Goal: Information Seeking & Learning: Learn about a topic

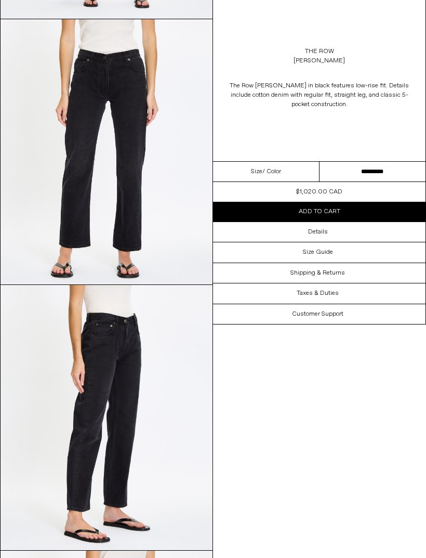
scroll to position [304, 0]
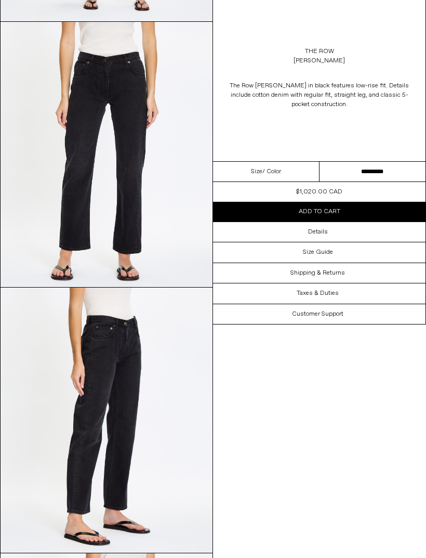
click at [334, 248] on div "Size Guide" at bounding box center [319, 252] width 213 height 20
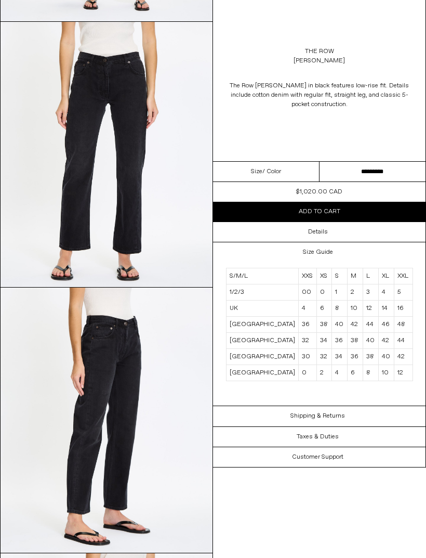
click at [333, 231] on div "Details" at bounding box center [319, 232] width 213 height 20
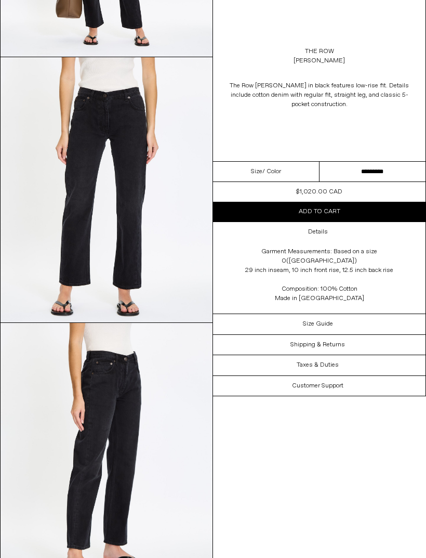
scroll to position [268, 0]
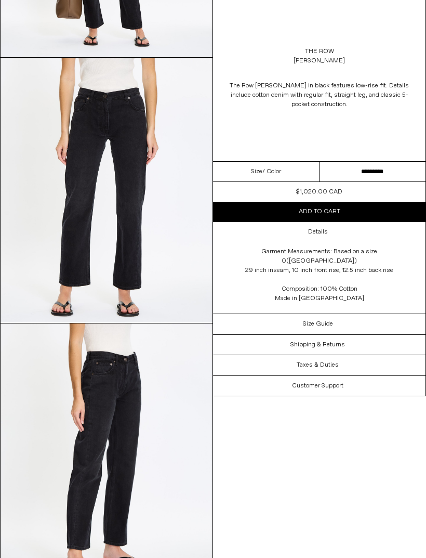
click at [320, 231] on h3 "Details" at bounding box center [318, 231] width 20 height 7
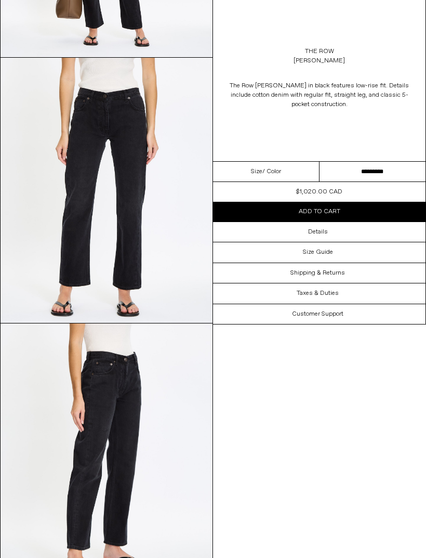
click at [358, 232] on div "Details" at bounding box center [319, 232] width 213 height 20
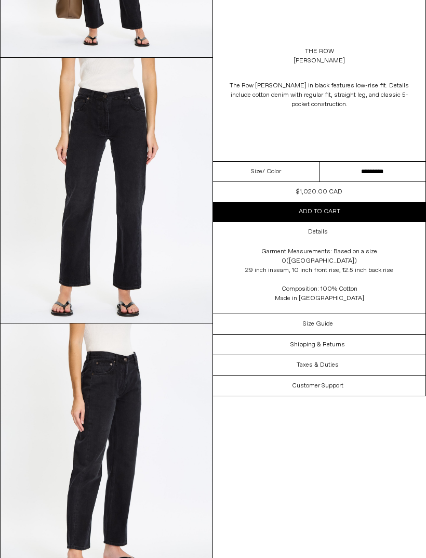
click at [326, 320] on h3 "Size Guide" at bounding box center [318, 323] width 30 height 7
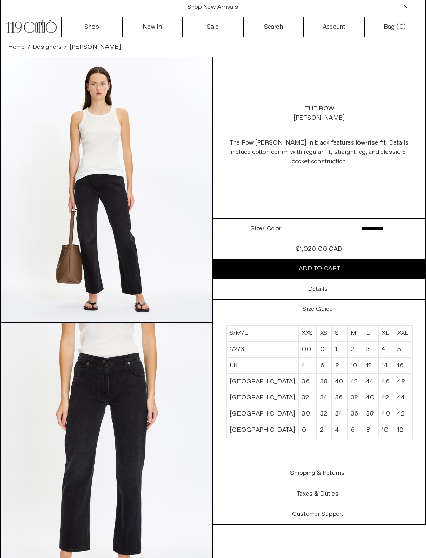
scroll to position [0, 0]
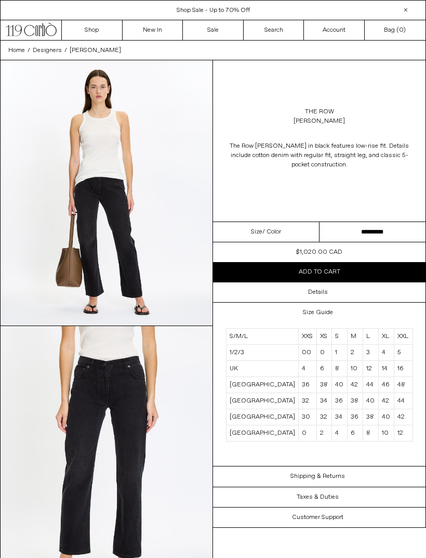
click at [320, 111] on link "The Row" at bounding box center [319, 111] width 29 height 9
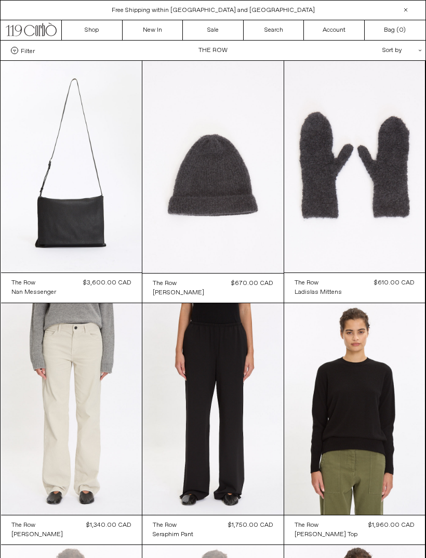
click at [413, 50] on div "Sort by .cls-1{fill:#231f20}" at bounding box center [369, 51] width 94 height 20
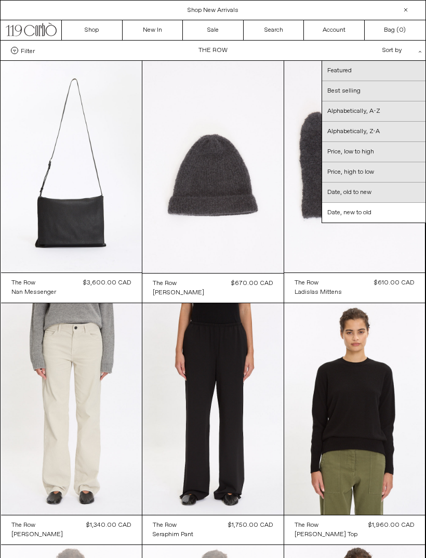
click at [374, 213] on link "Date, new to old" at bounding box center [373, 213] width 103 height 20
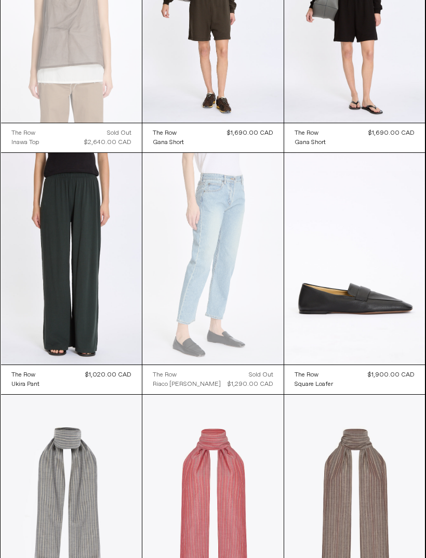
scroll to position [2826, 0]
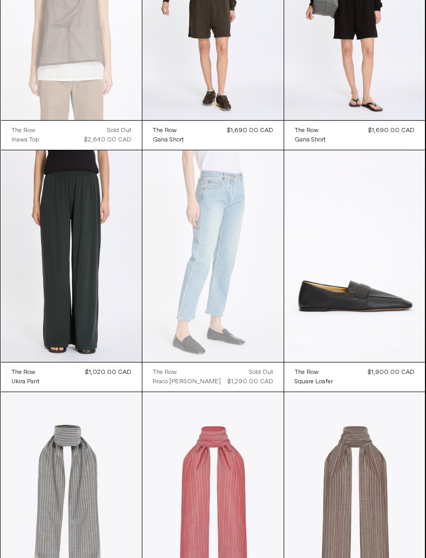
click at [223, 279] on at bounding box center [212, 256] width 141 height 212
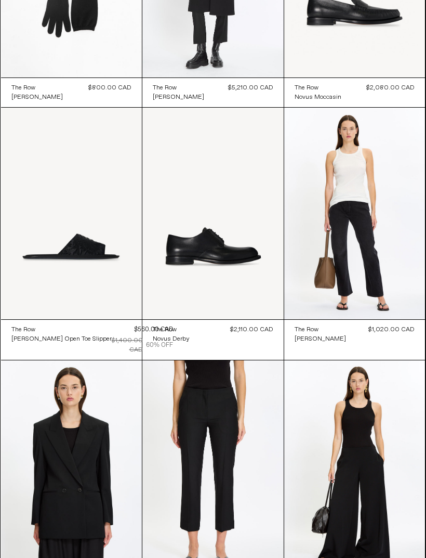
scroll to position [6272, 0]
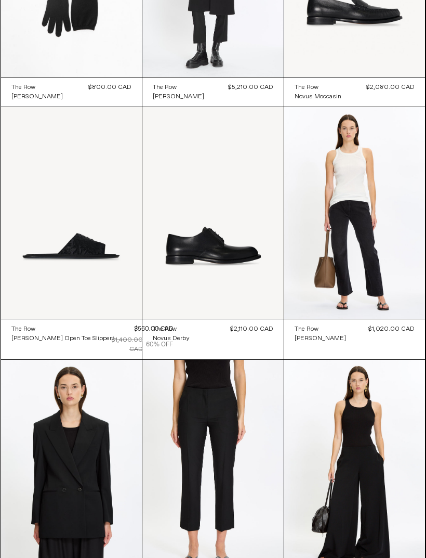
click at [361, 235] on at bounding box center [354, 213] width 141 height 212
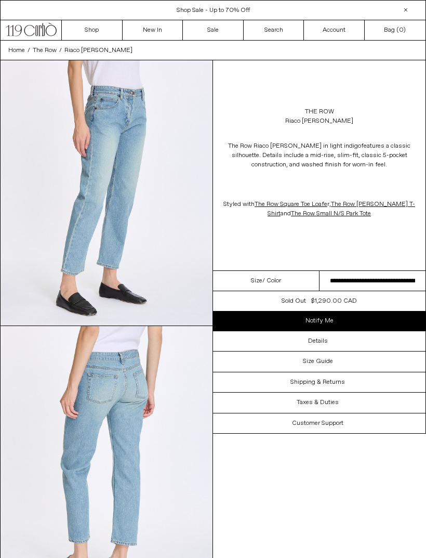
click at [346, 344] on div "Details" at bounding box center [319, 341] width 213 height 20
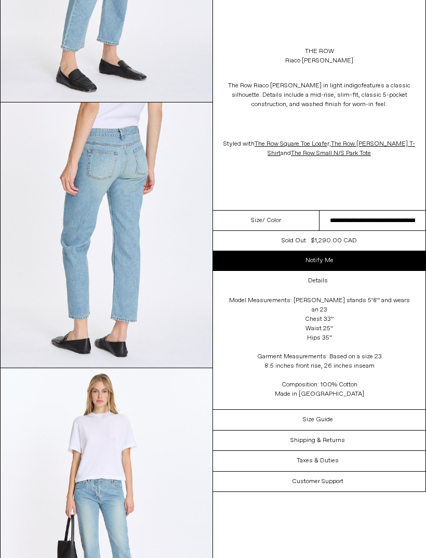
scroll to position [223, 0]
click at [322, 283] on h3 "Details" at bounding box center [318, 280] width 20 height 7
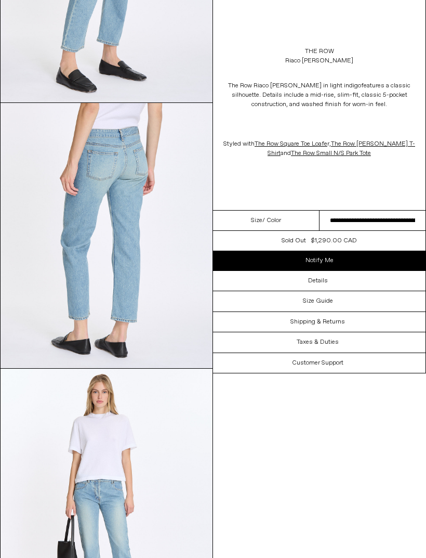
click at [339, 281] on div "Details" at bounding box center [319, 281] width 213 height 20
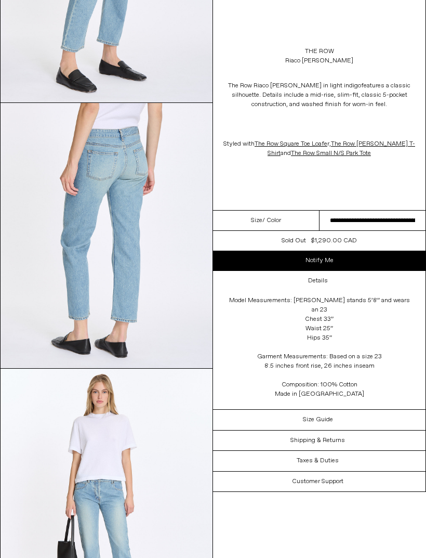
click at [335, 410] on div "Size Guide" at bounding box center [319, 420] width 213 height 20
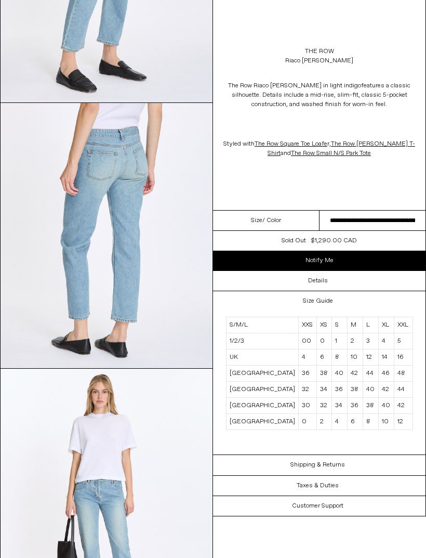
click at [23, 290] on img at bounding box center [107, 235] width 212 height 265
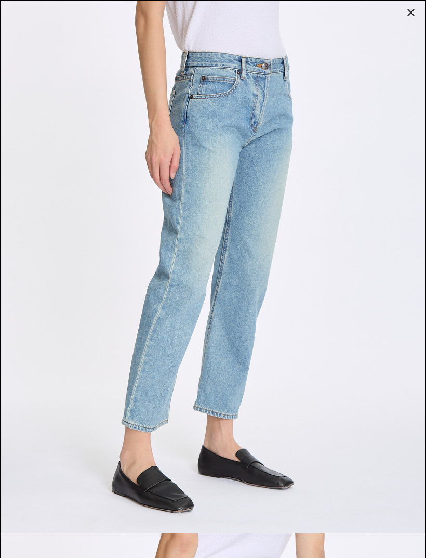
click at [27, 290] on img at bounding box center [213, 267] width 425 height 532
click at [412, 16] on div at bounding box center [411, 12] width 15 height 15
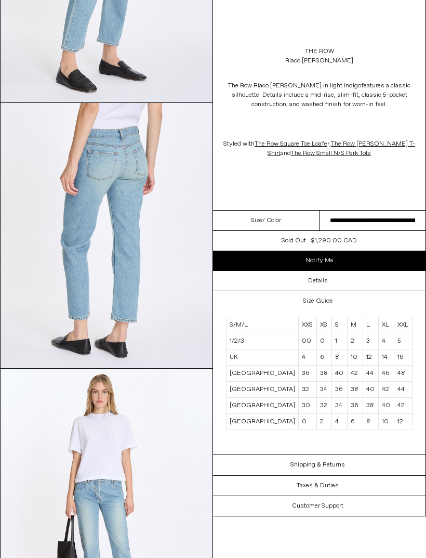
click at [356, 281] on div "Details" at bounding box center [319, 281] width 213 height 20
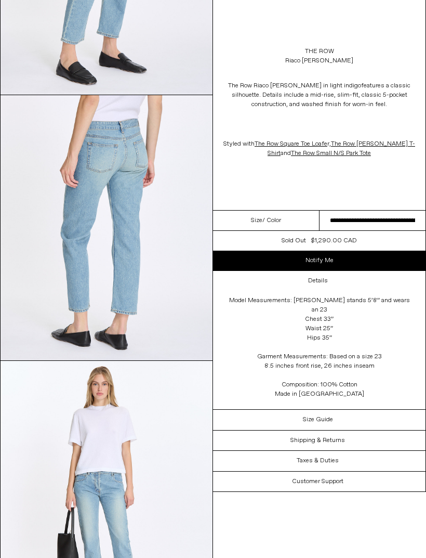
scroll to position [220, 0]
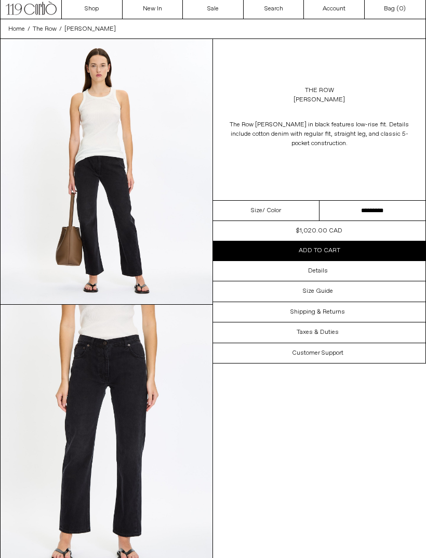
click at [343, 274] on div "Details" at bounding box center [319, 271] width 213 height 20
